Goal: Task Accomplishment & Management: Manage account settings

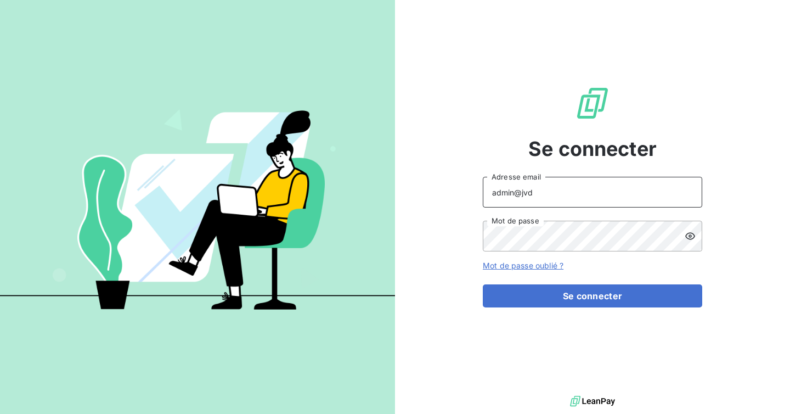
click at [553, 198] on input "admin@jvd" at bounding box center [593, 192] width 220 height 31
type input "[EMAIL_ADDRESS][DOMAIN_NAME]"
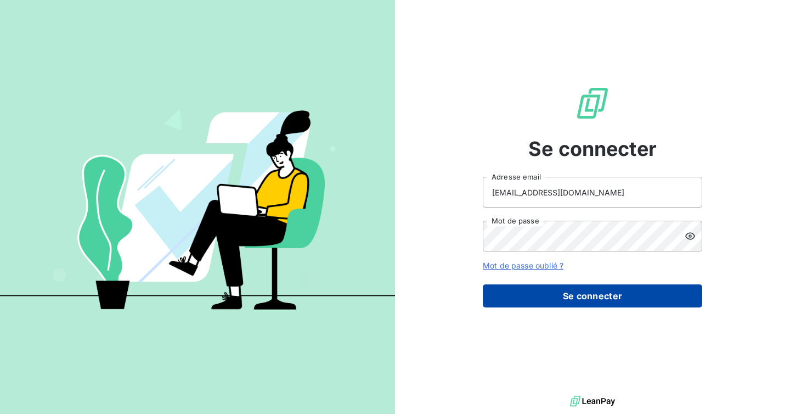
click at [583, 294] on button "Se connecter" at bounding box center [593, 295] width 220 height 23
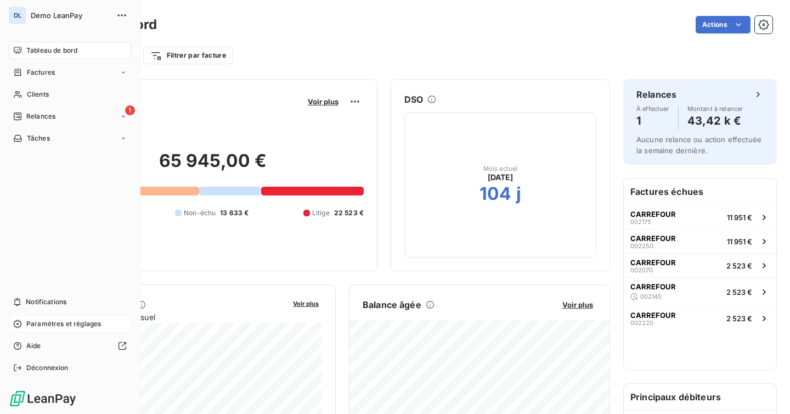
click at [64, 327] on span "Paramètres et réglages" at bounding box center [63, 324] width 75 height 10
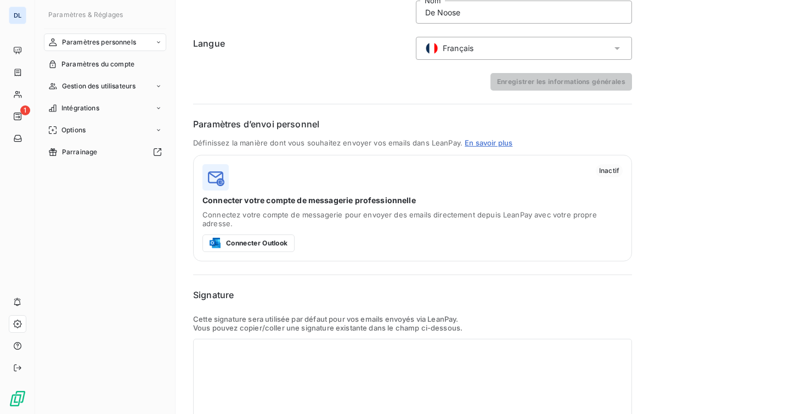
scroll to position [161, 0]
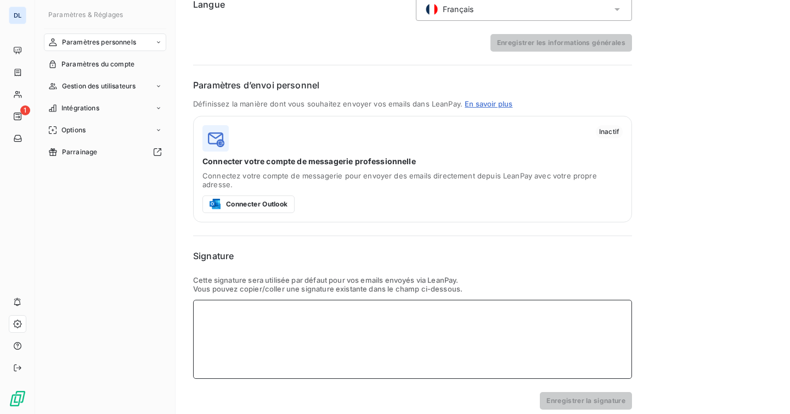
click at [336, 310] on div at bounding box center [412, 339] width 439 height 79
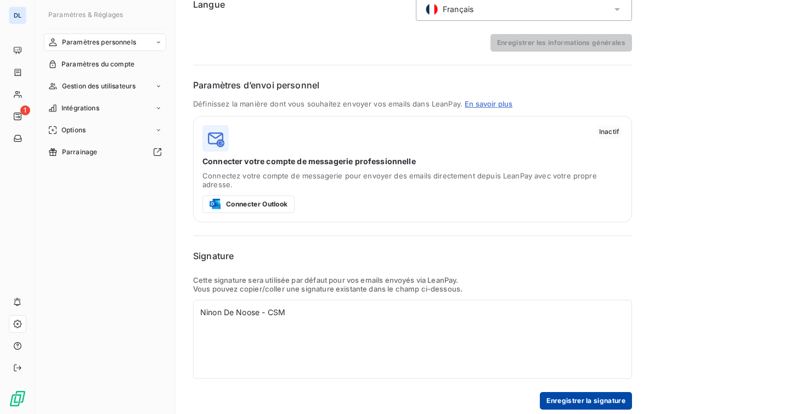
click at [555, 392] on button "Enregistrer la signature" at bounding box center [586, 401] width 92 height 18
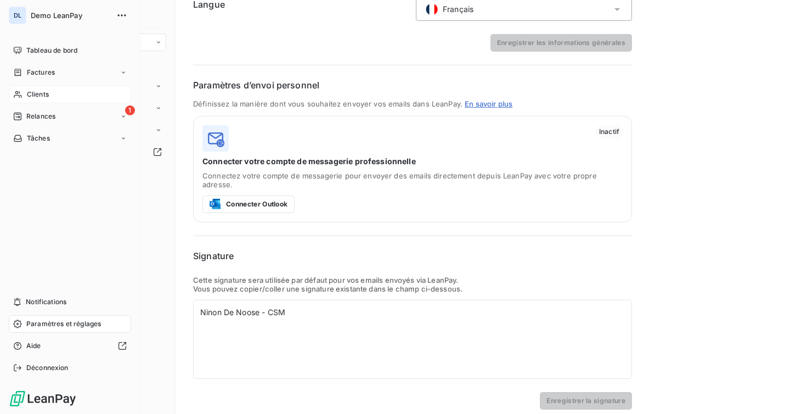
click at [58, 94] on div "Clients" at bounding box center [70, 95] width 122 height 18
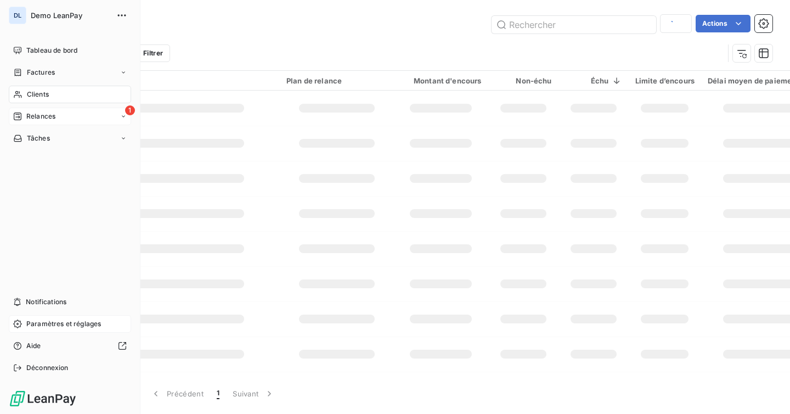
click at [52, 116] on span "Relances" at bounding box center [40, 116] width 29 height 10
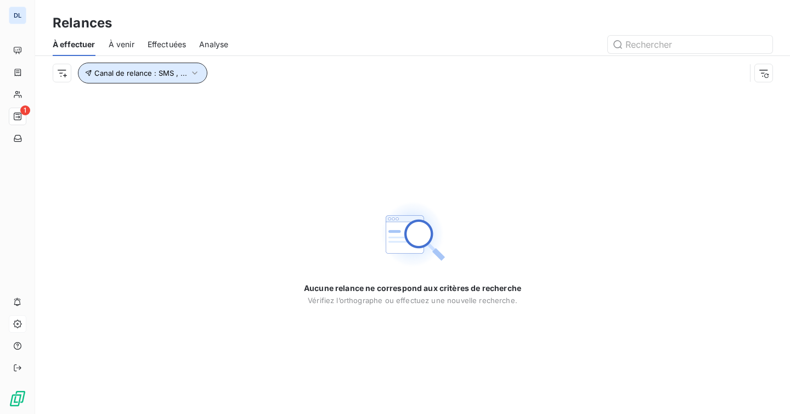
click at [165, 76] on span "Canal de relance : SMS , ..." at bounding box center [140, 73] width 93 height 9
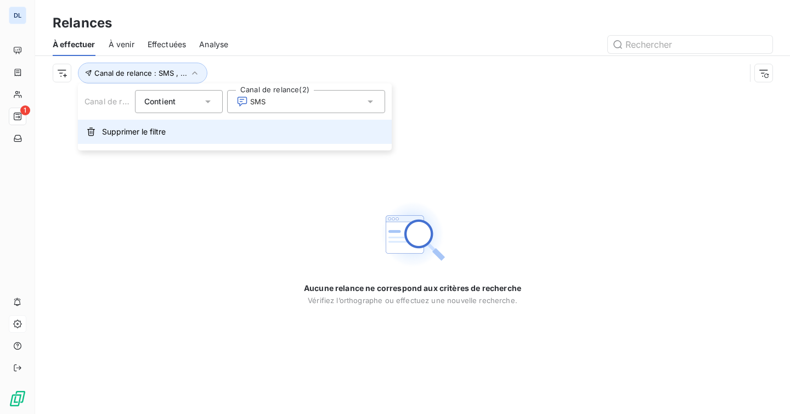
click at [159, 129] on span "Supprimer le filtre" at bounding box center [134, 131] width 64 height 11
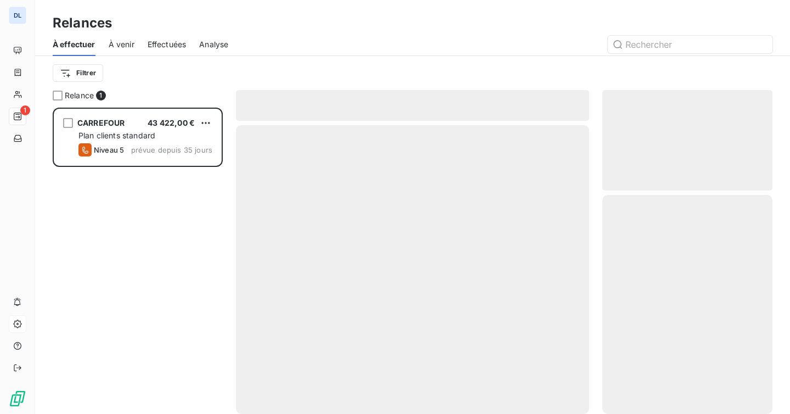
scroll to position [306, 170]
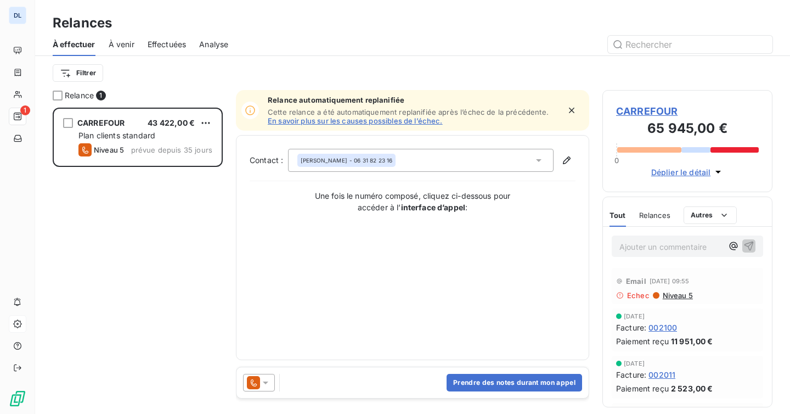
click at [270, 383] on icon at bounding box center [265, 382] width 11 height 11
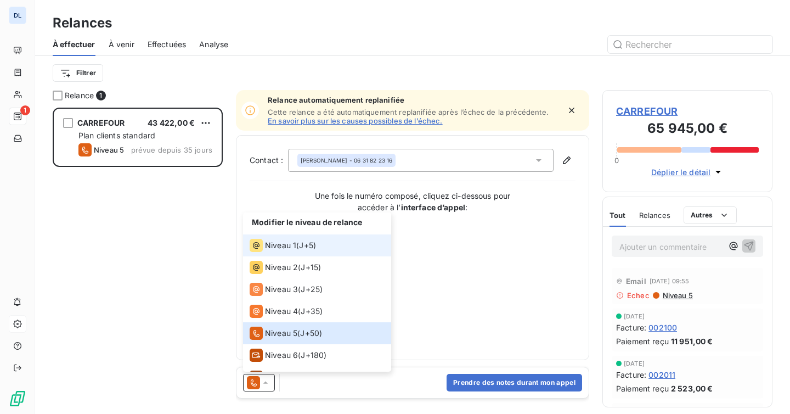
click at [285, 246] on span "Niveau 1" at bounding box center [280, 245] width 31 height 11
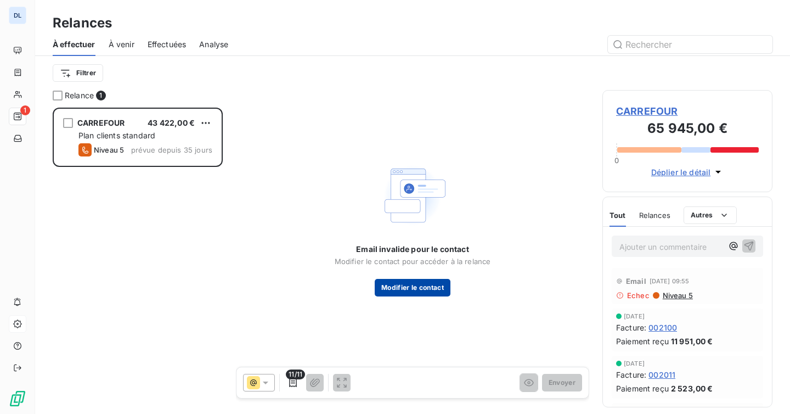
click at [429, 284] on button "Modifier le contact" at bounding box center [413, 288] width 76 height 18
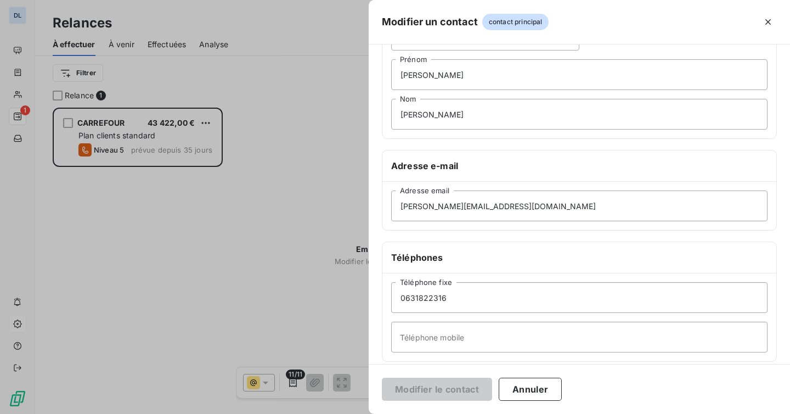
scroll to position [113, 0]
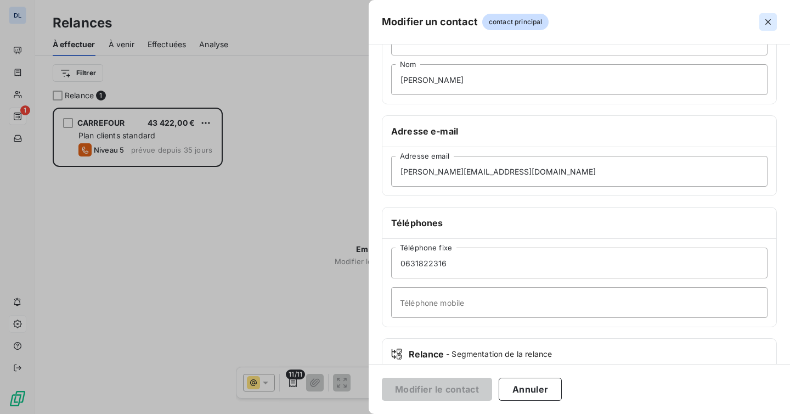
click at [768, 22] on icon "button" at bounding box center [768, 21] width 5 height 5
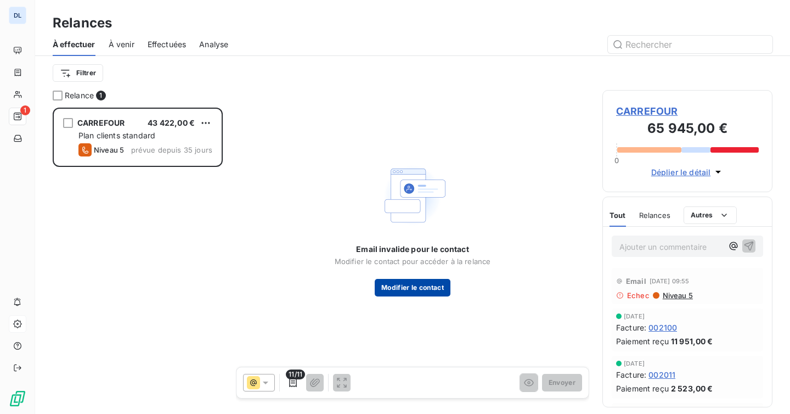
click at [414, 295] on button "Modifier le contact" at bounding box center [413, 288] width 76 height 18
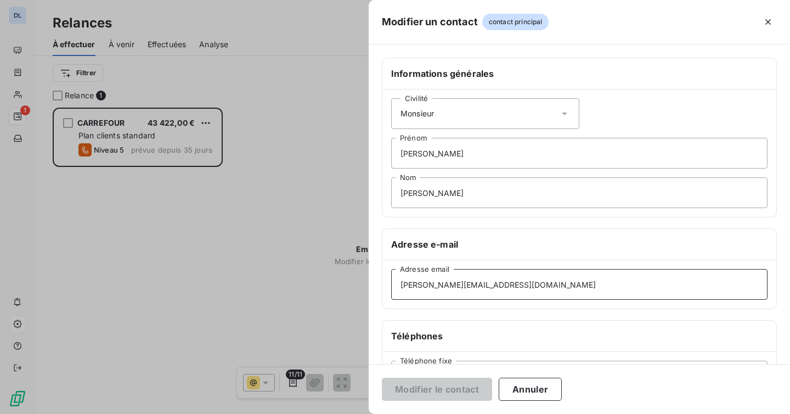
click at [470, 286] on input "[PERSON_NAME][EMAIL_ADDRESS][DOMAIN_NAME]" at bounding box center [579, 284] width 377 height 31
click at [401, 285] on input "[PERSON_NAME][EMAIL_ADDRESS][DOMAIN_NAME]" at bounding box center [579, 284] width 377 height 31
drag, startPoint x: 467, startPoint y: 285, endPoint x: 395, endPoint y: 288, distance: 71.4
click at [395, 288] on input "[PERSON_NAME][EMAIL_ADDRESS][DOMAIN_NAME]" at bounding box center [579, 284] width 377 height 31
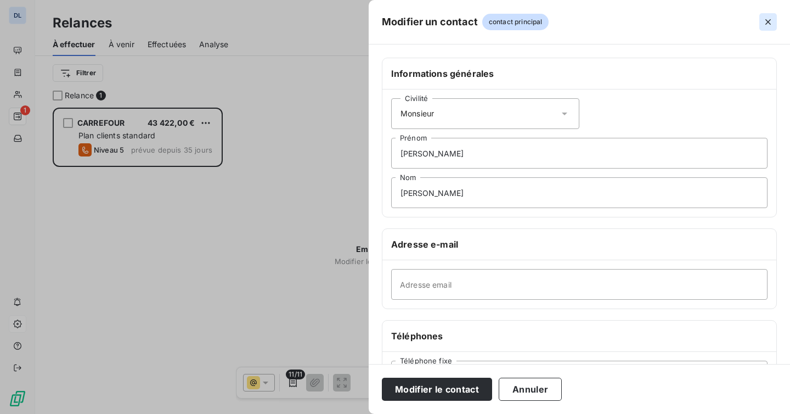
click at [762, 29] on button "button" at bounding box center [769, 22] width 18 height 18
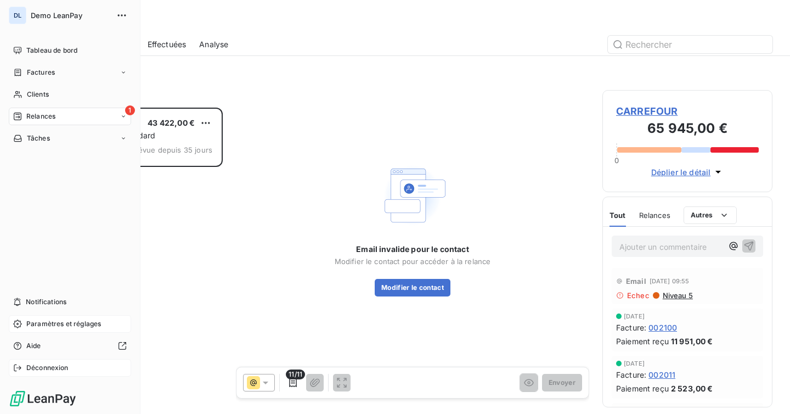
click at [21, 371] on icon at bounding box center [17, 367] width 9 height 9
